Goal: Information Seeking & Learning: Learn about a topic

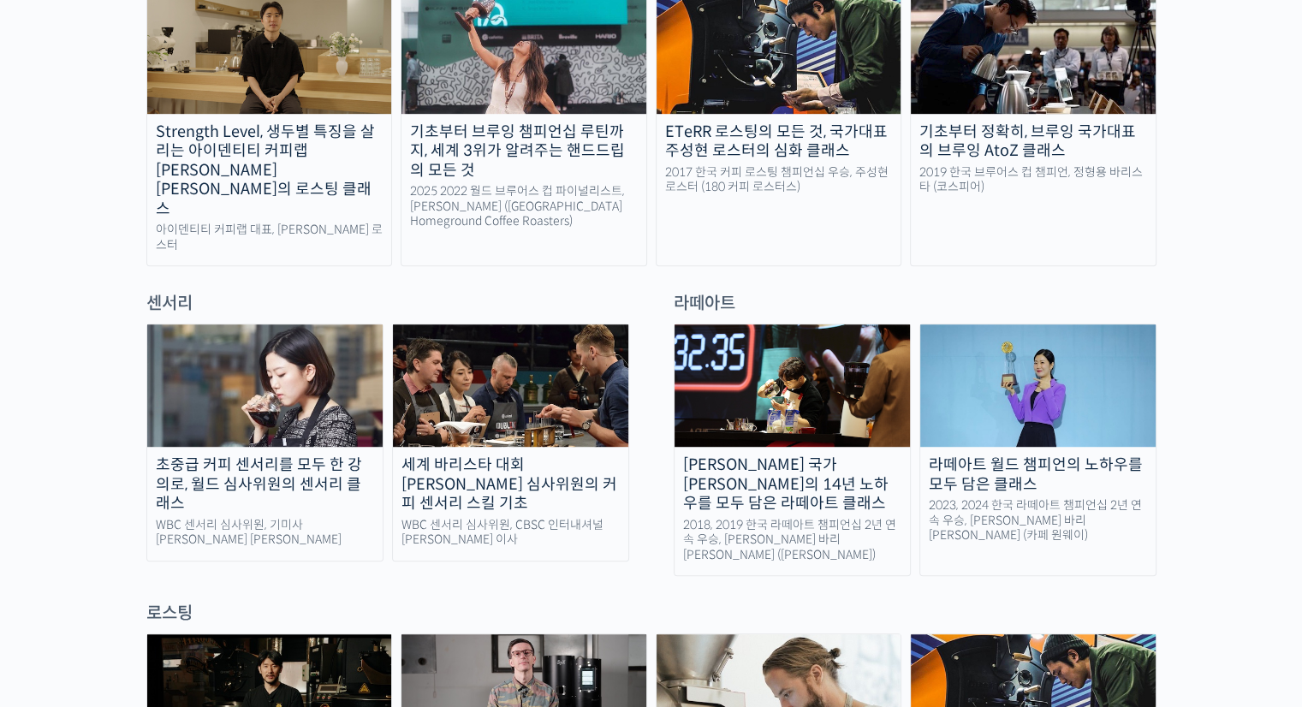
scroll to position [975, 0]
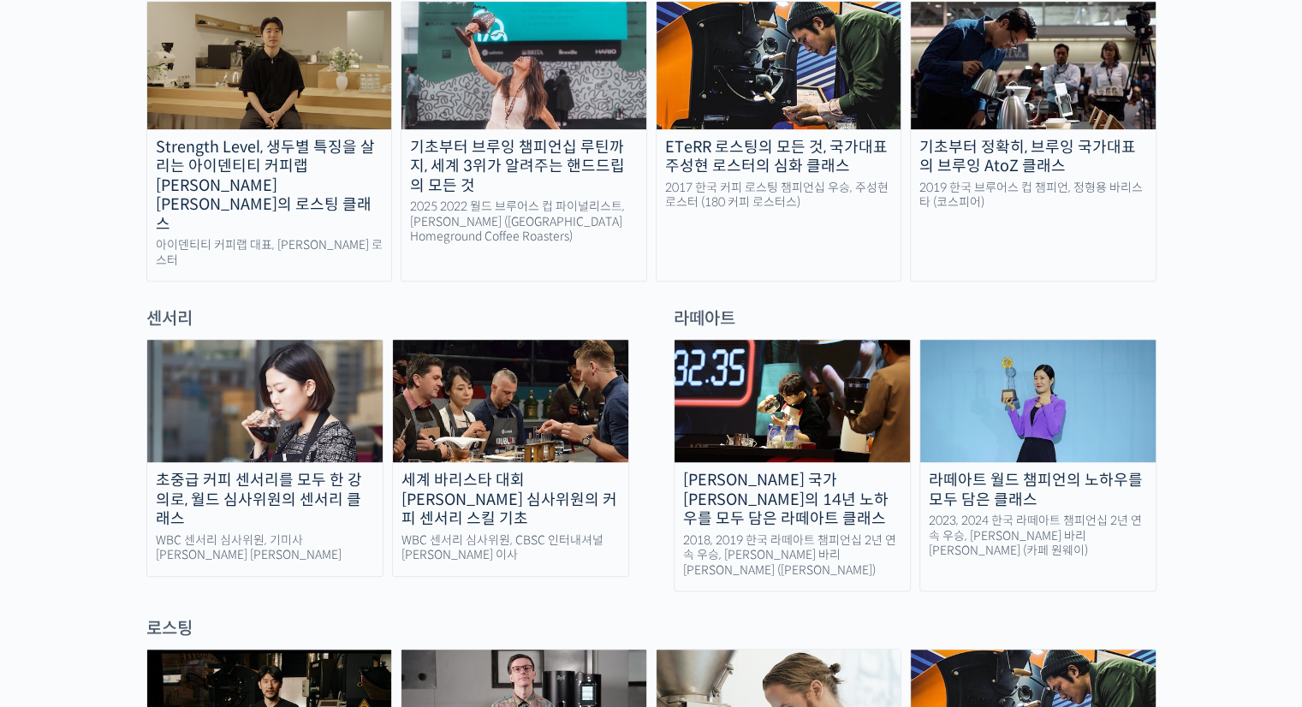
click at [541, 33] on img at bounding box center [524, 65] width 245 height 127
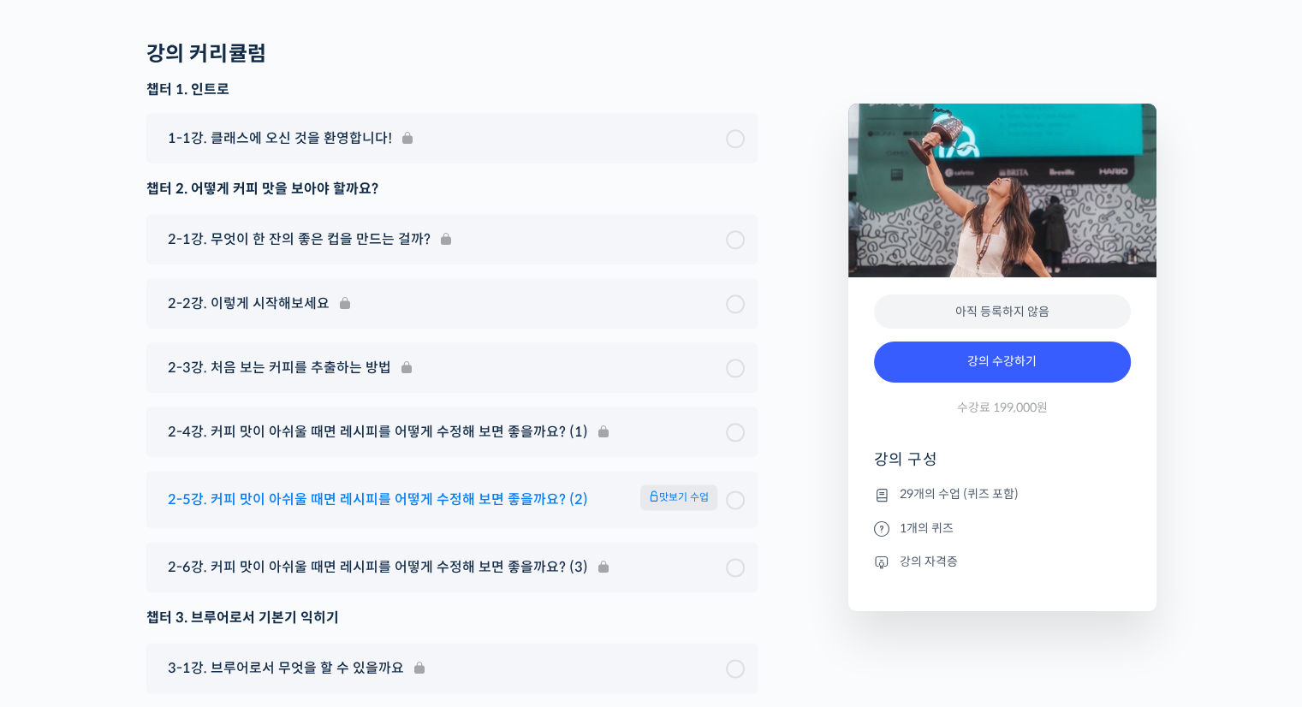
scroll to position [8488, 0]
click at [462, 488] on span "2-5강. 커피 맛이 아쉬울 때면 레시피를 어떻게 수정해 보면 좋을까요? (2)" at bounding box center [378, 499] width 420 height 23
